Goal: Task Accomplishment & Management: Complete application form

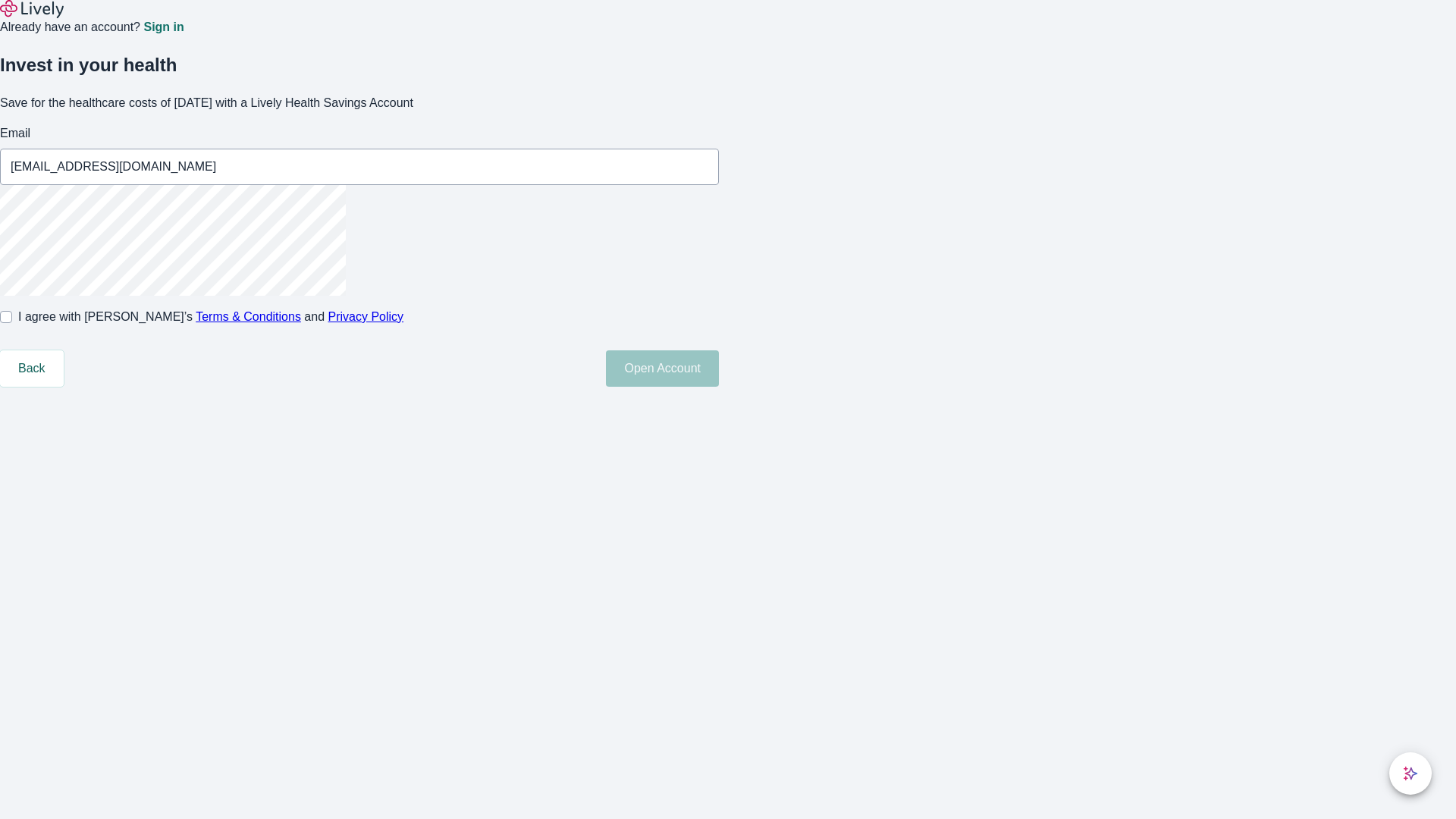
click at [12, 323] on input "I agree with Lively’s Terms & Conditions and Privacy Policy" at bounding box center [6, 317] width 12 height 12
checkbox input "true"
click at [719, 387] on button "Open Account" at bounding box center [663, 368] width 113 height 36
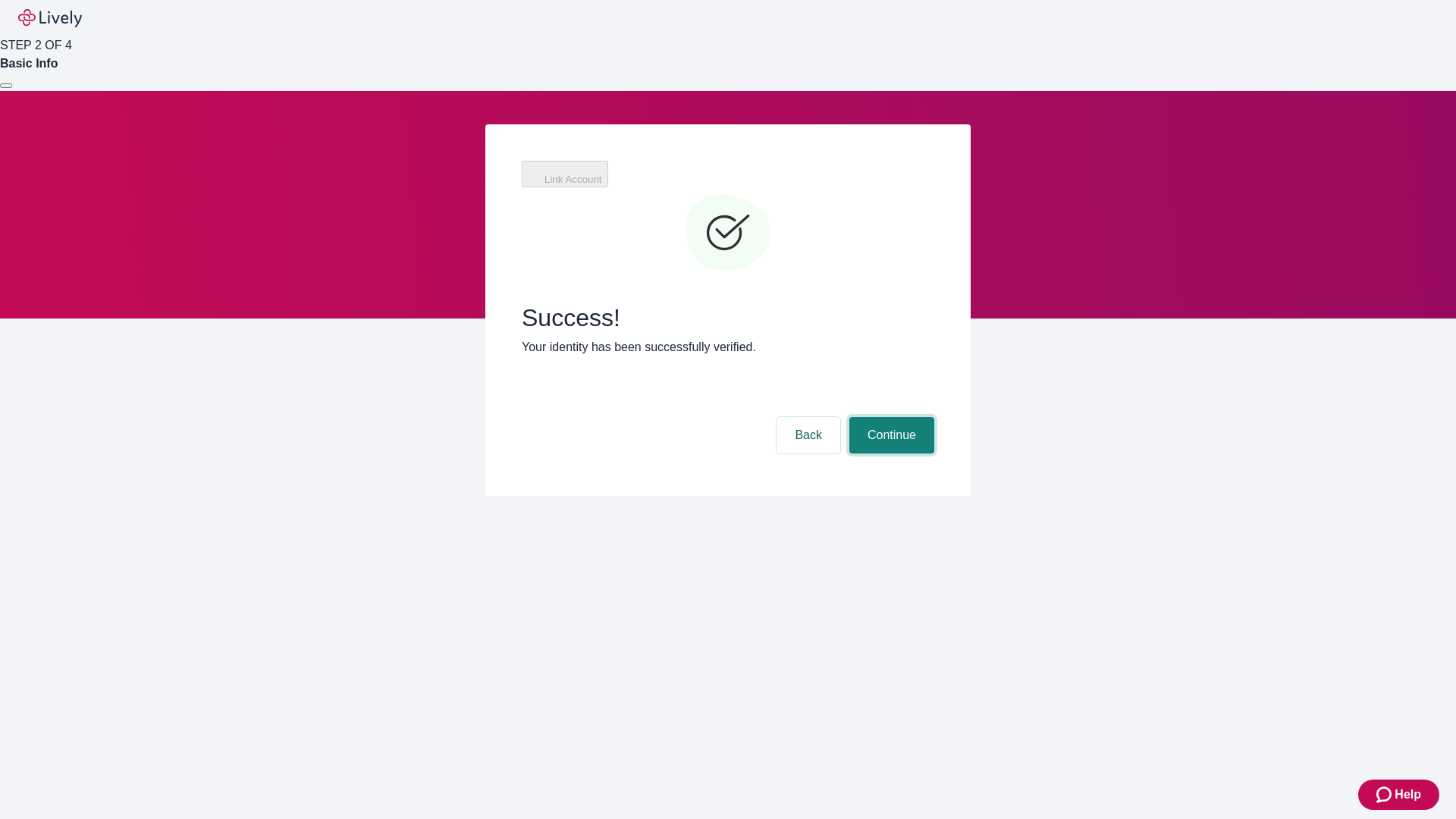
click at [934, 417] on button "Continue" at bounding box center [892, 435] width 85 height 36
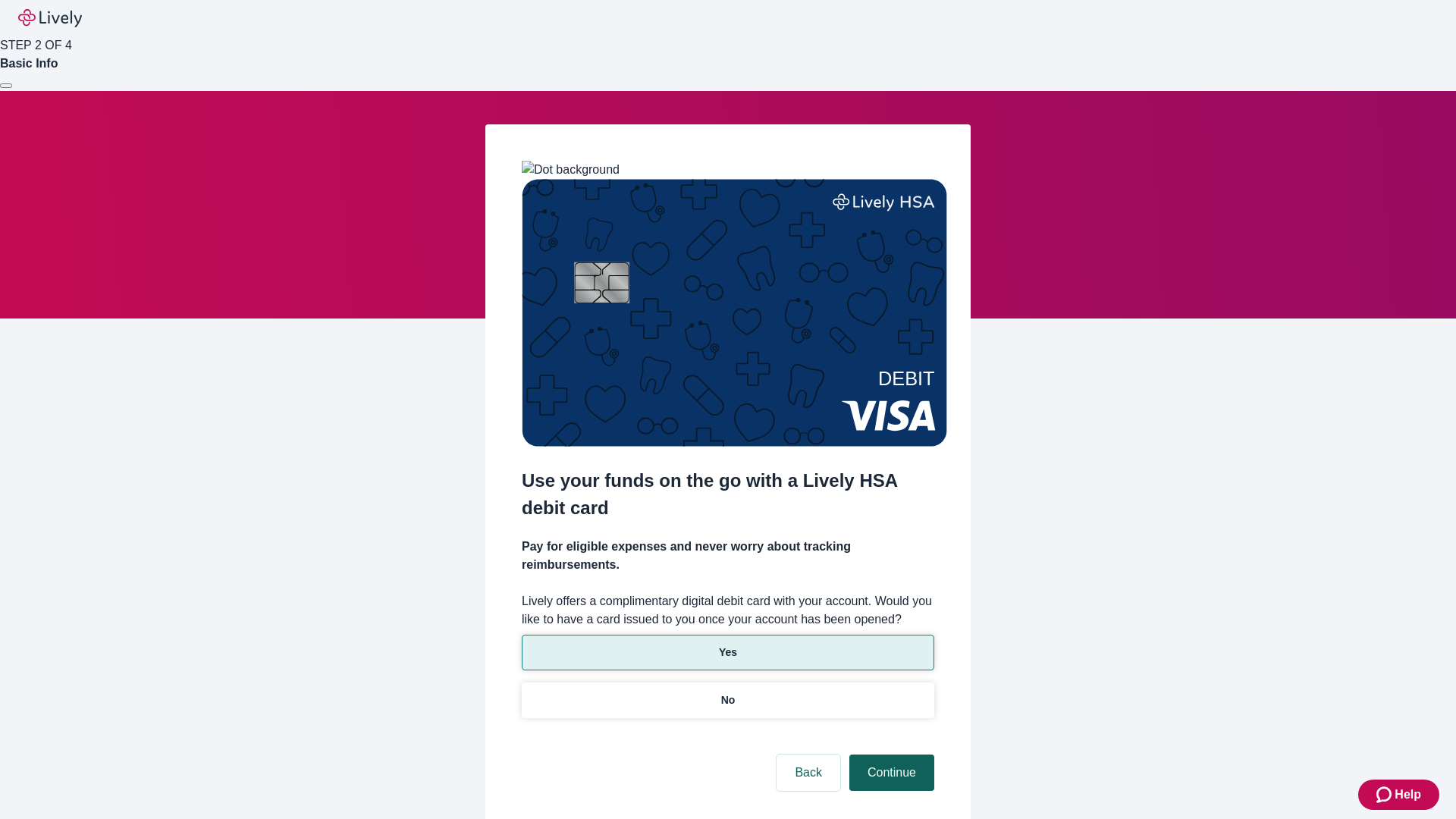
click at [727, 645] on p "Yes" at bounding box center [728, 653] width 18 height 16
click at [890, 755] on button "Continue" at bounding box center [892, 773] width 85 height 36
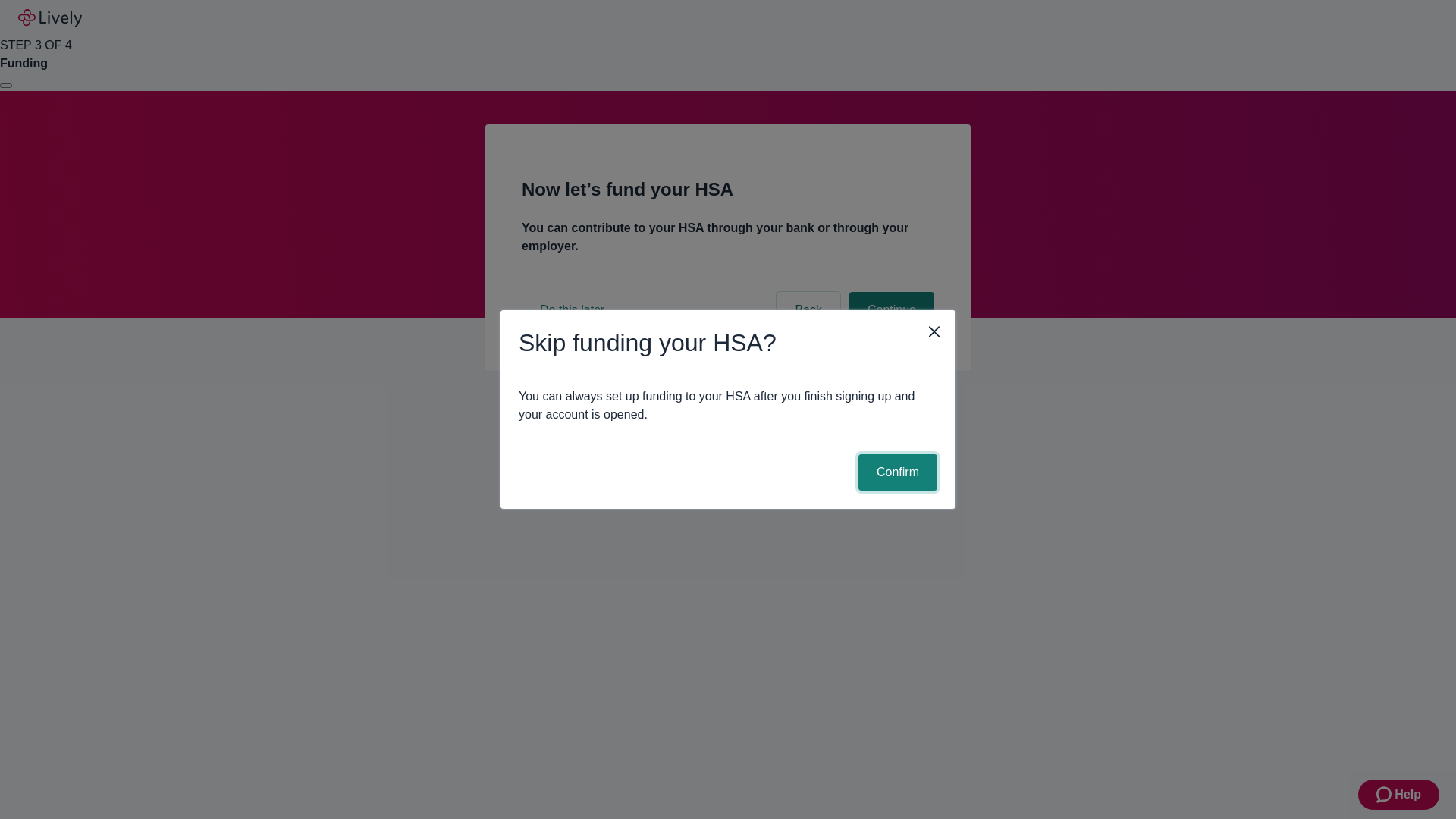
click at [896, 472] on button "Confirm" at bounding box center [897, 472] width 79 height 36
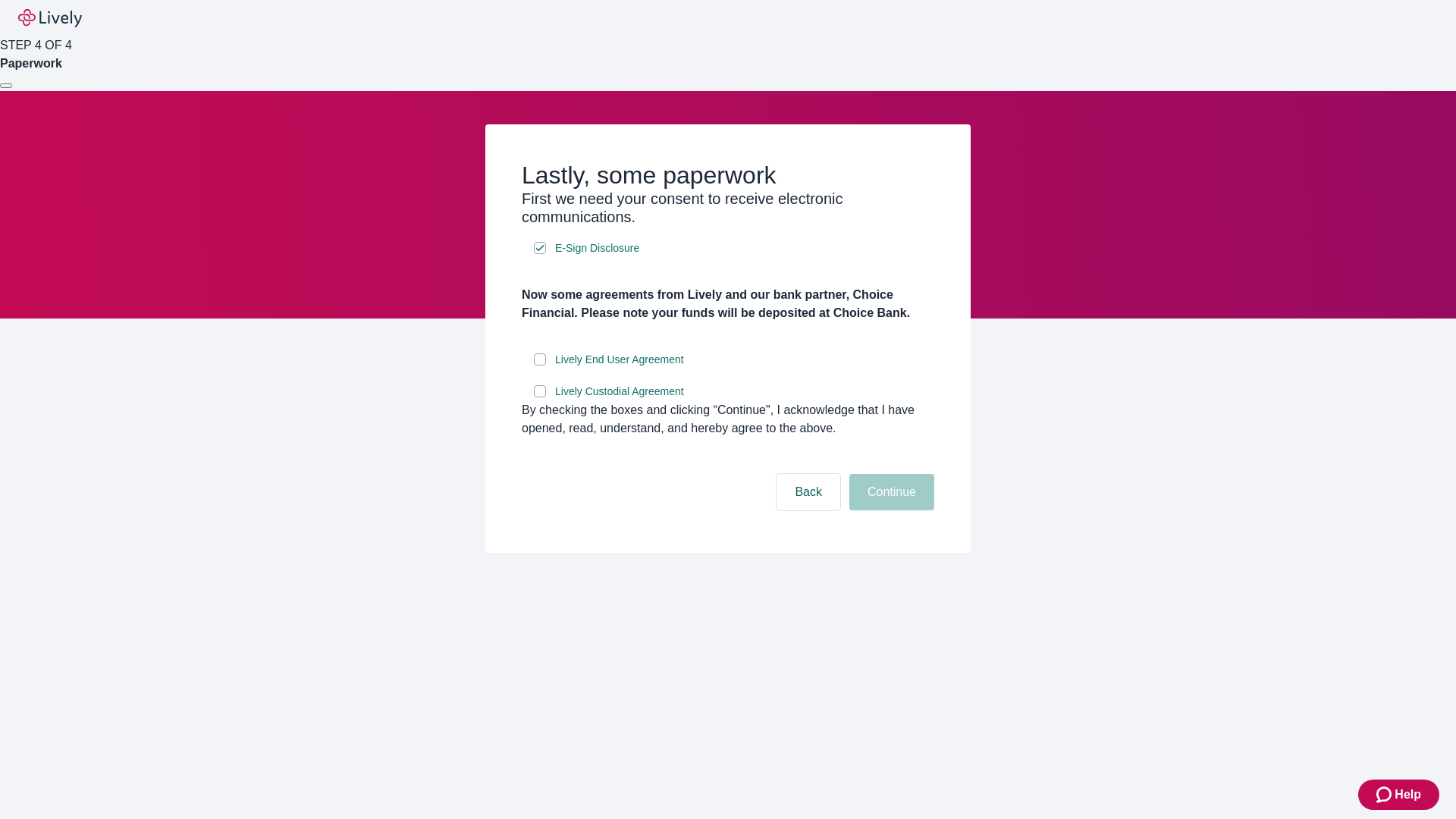
click at [540, 366] on input "Lively End User Agreement" at bounding box center [540, 360] width 12 height 12
checkbox input "true"
click at [540, 398] on input "Lively Custodial Agreement" at bounding box center [540, 391] width 12 height 12
checkbox input "true"
click at [890, 511] on button "Continue" at bounding box center [892, 492] width 85 height 36
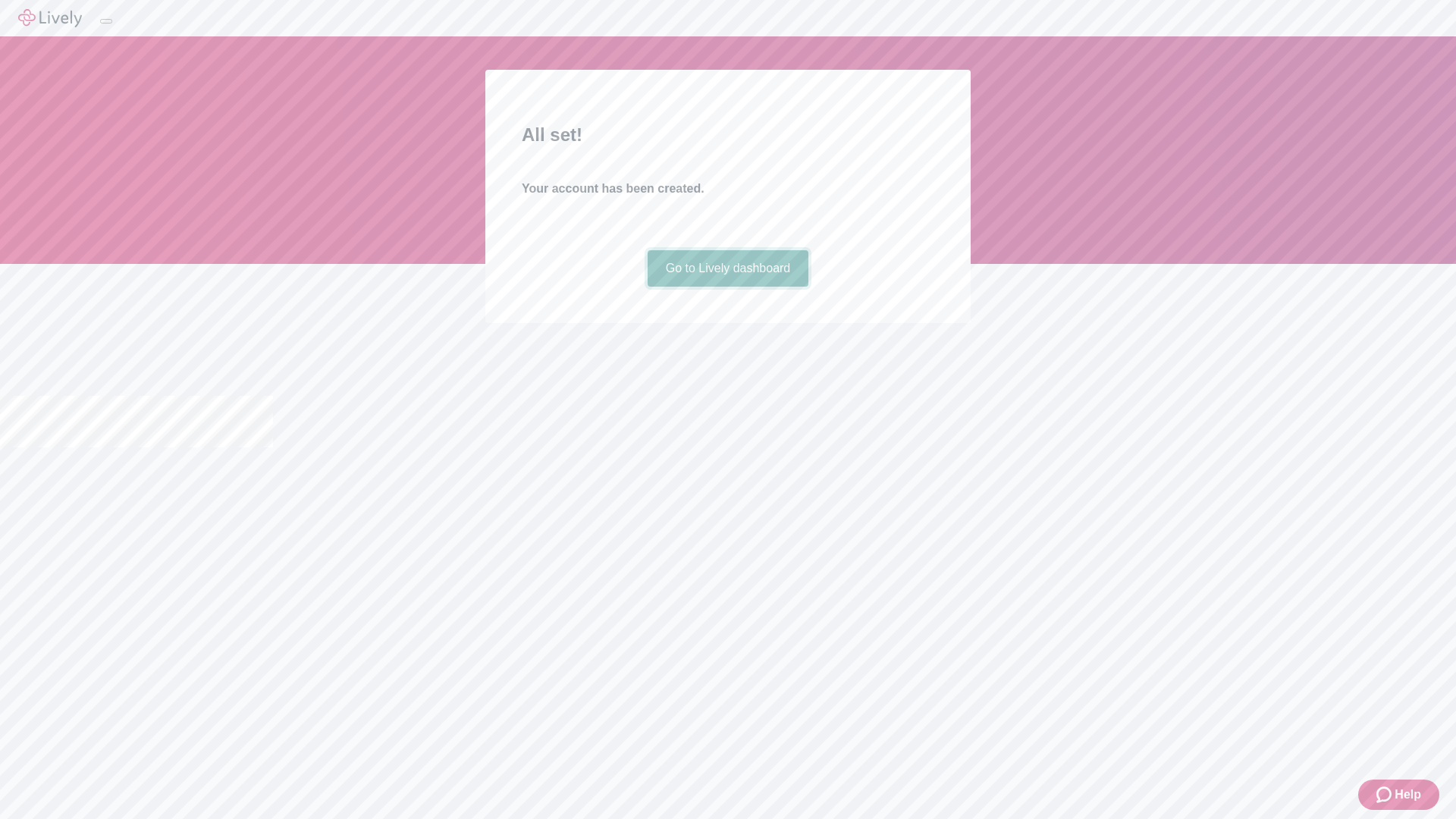
click at [727, 287] on link "Go to Lively dashboard" at bounding box center [729, 268] width 162 height 36
